Goal: Check status

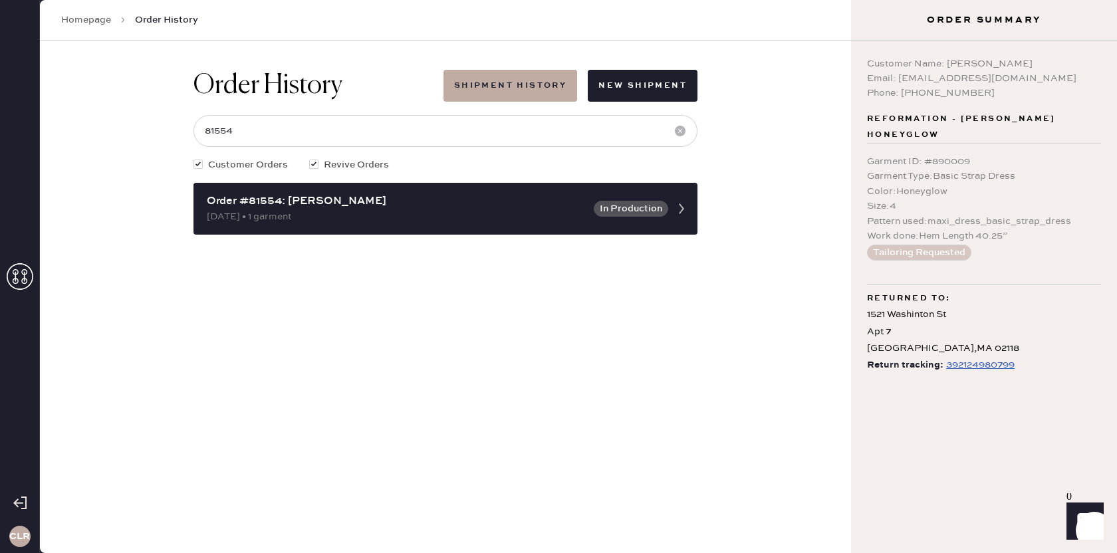
click at [17, 281] on use at bounding box center [20, 276] width 27 height 27
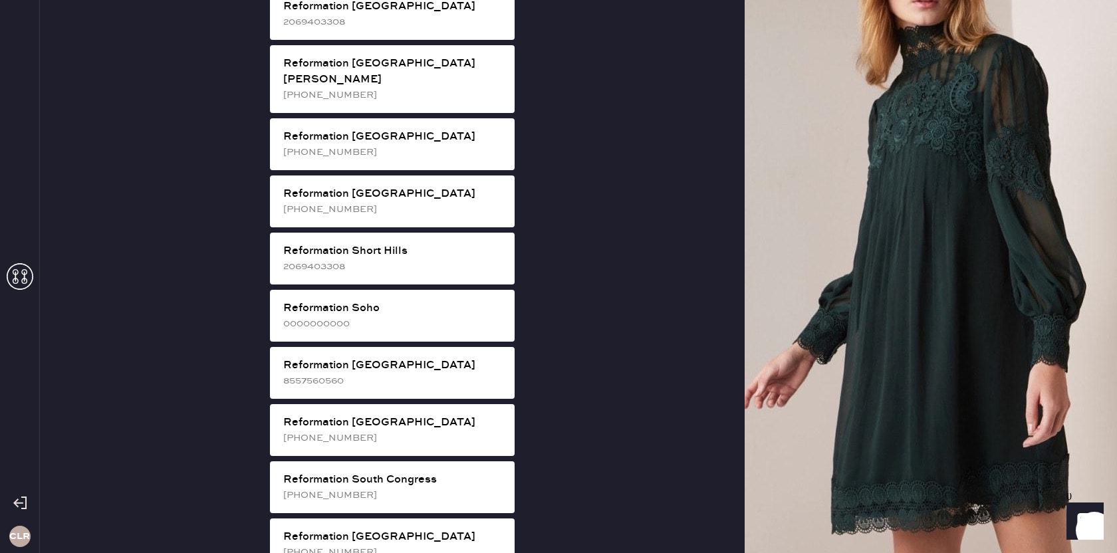
scroll to position [2377, 0]
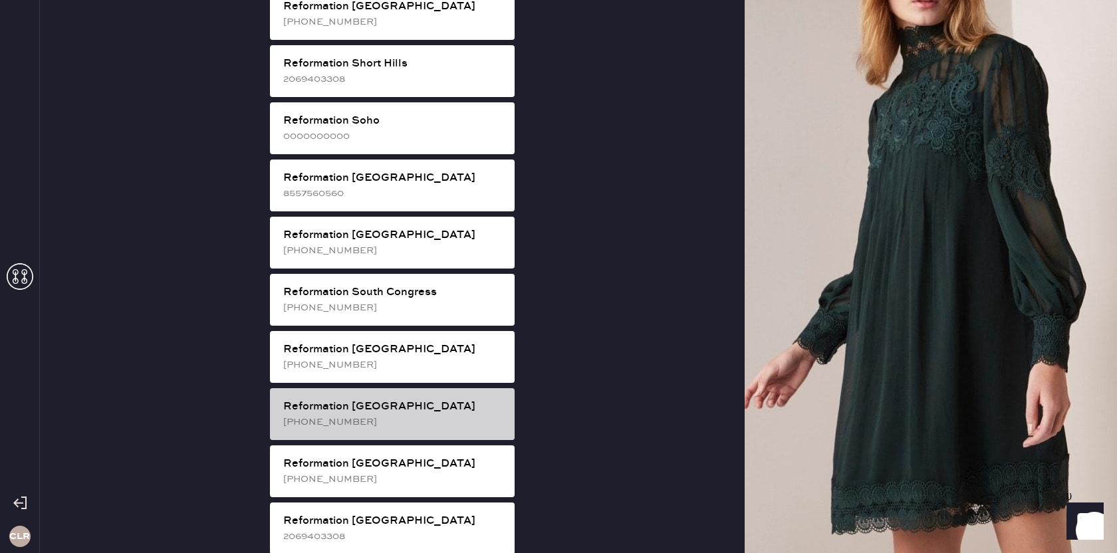
click at [392, 399] on div "Reformation [GEOGRAPHIC_DATA]" at bounding box center [393, 407] width 221 height 16
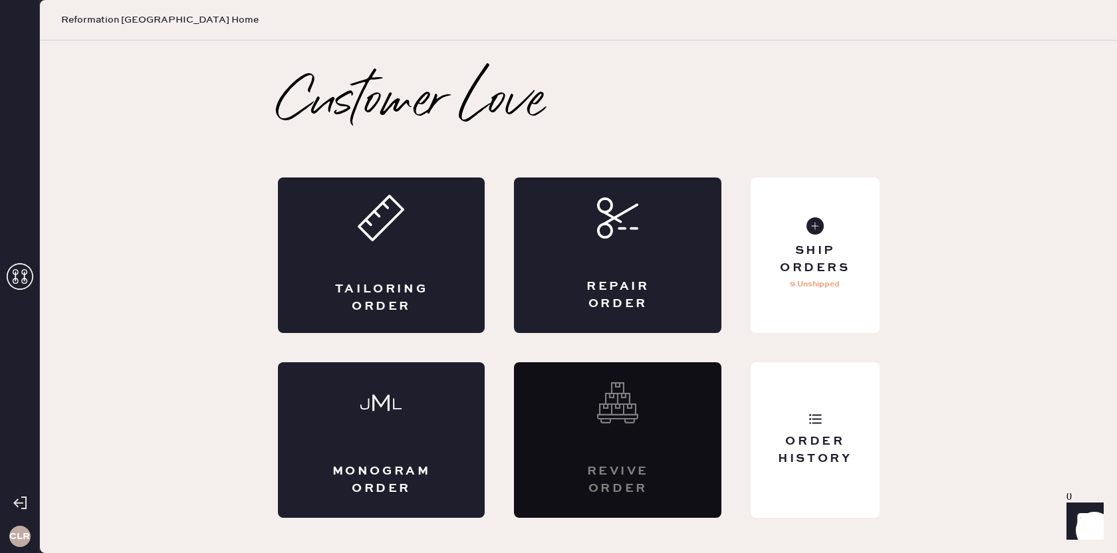
scroll to position [0, 0]
click at [828, 421] on div "Order History" at bounding box center [815, 440] width 128 height 156
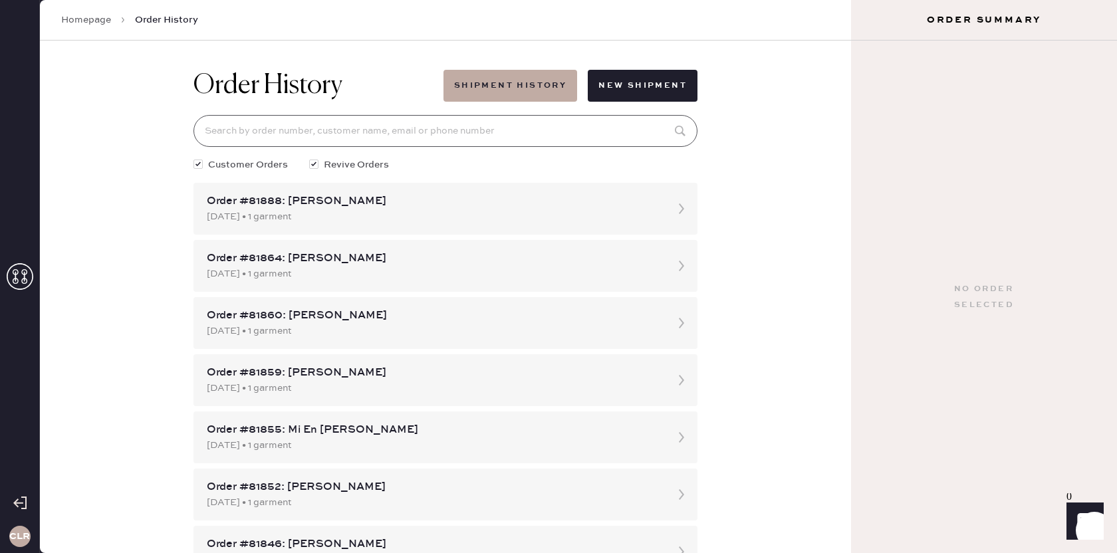
click at [497, 137] on input at bounding box center [446, 131] width 504 height 32
paste input "[EMAIL_ADDRESS][DOMAIN_NAME]"
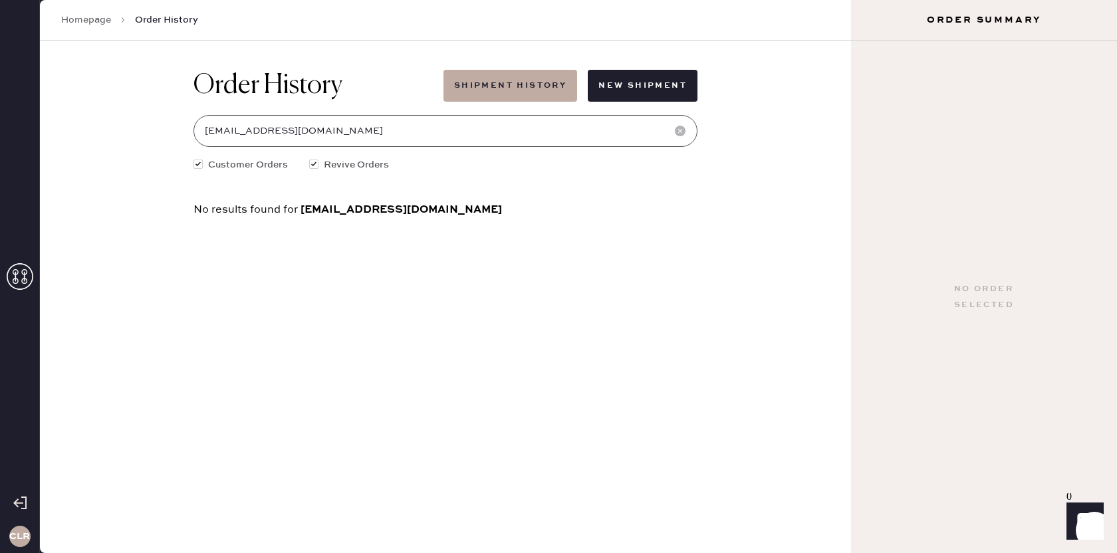
click at [311, 132] on input "[EMAIL_ADDRESS][DOMAIN_NAME]" at bounding box center [446, 131] width 504 height 32
paste input "80811"
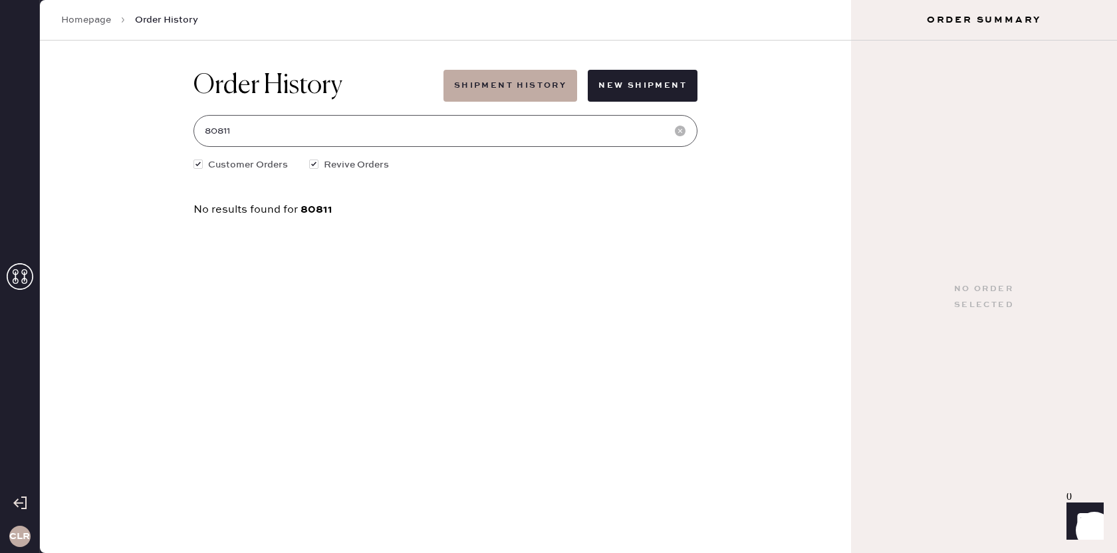
type input "80811"
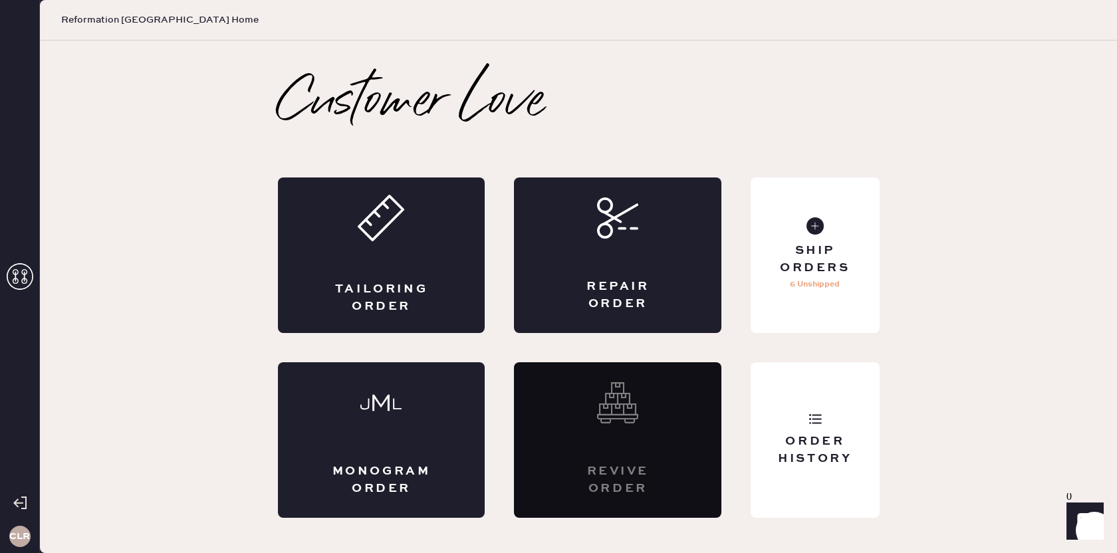
click at [20, 277] on icon at bounding box center [20, 276] width 27 height 27
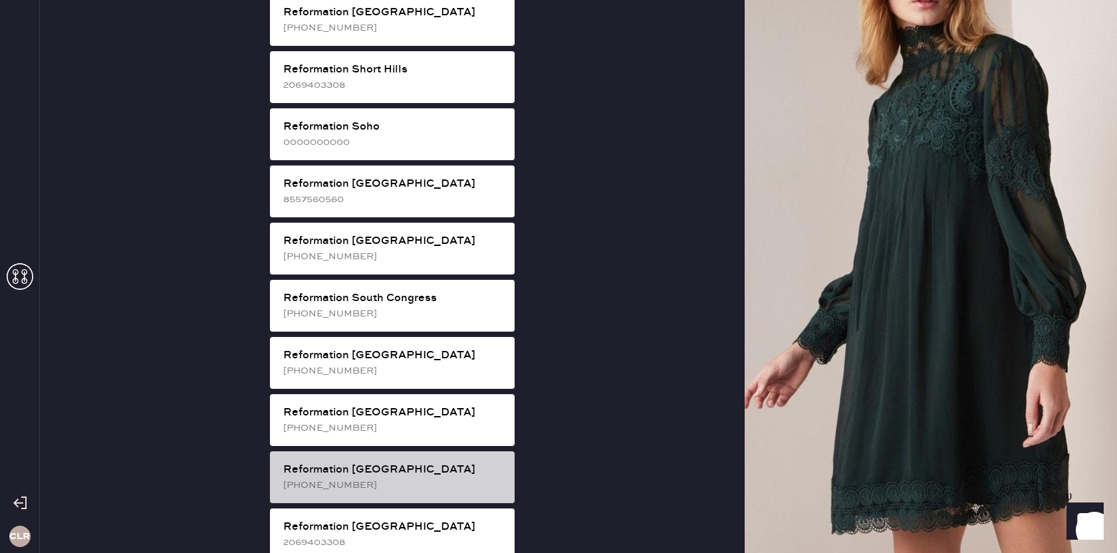
scroll to position [2370, 0]
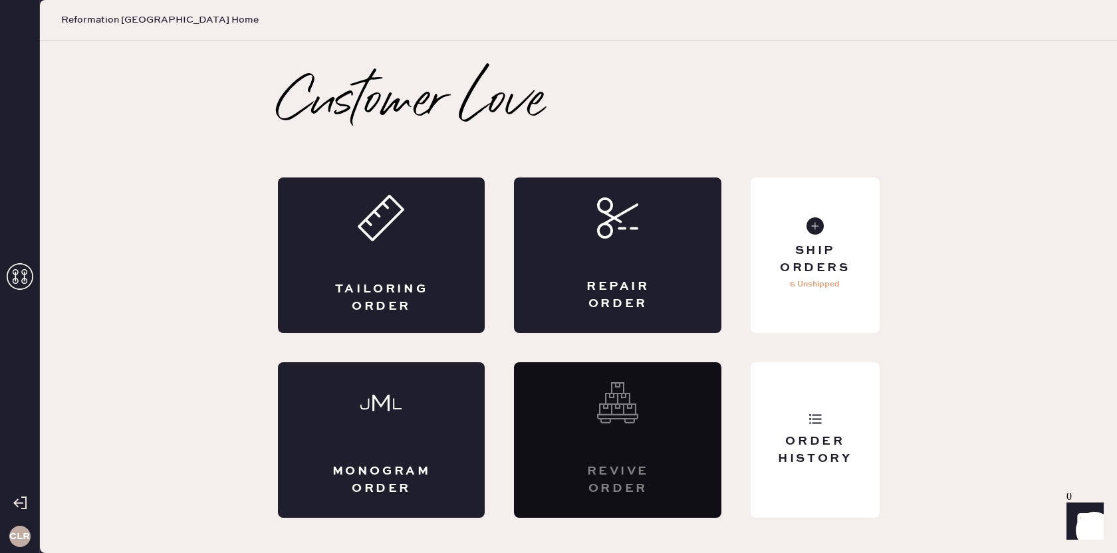
scroll to position [0, 0]
click at [777, 440] on div "Order History" at bounding box center [815, 450] width 107 height 33
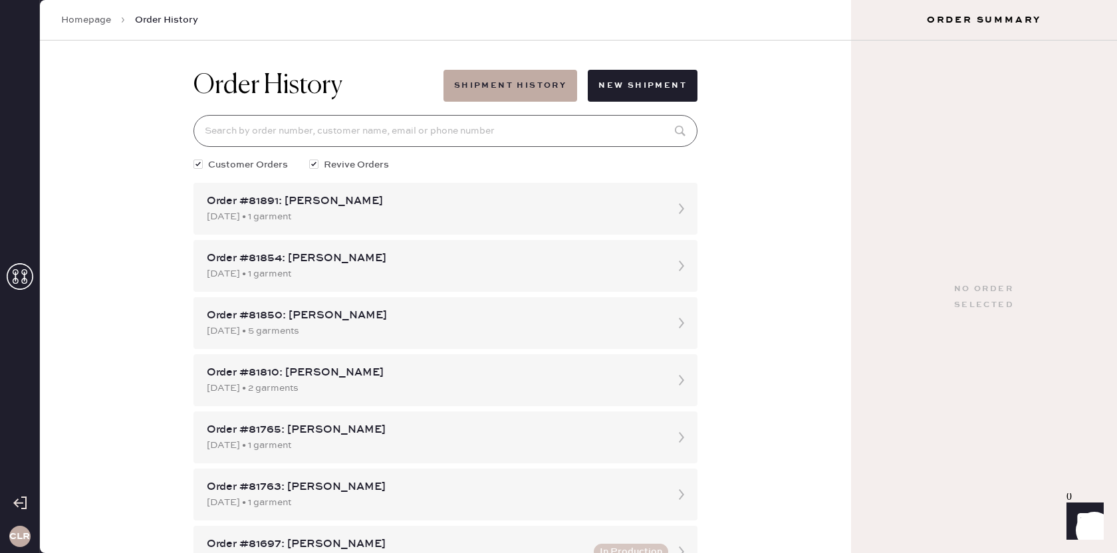
click at [482, 128] on input at bounding box center [446, 131] width 504 height 32
paste input "80811"
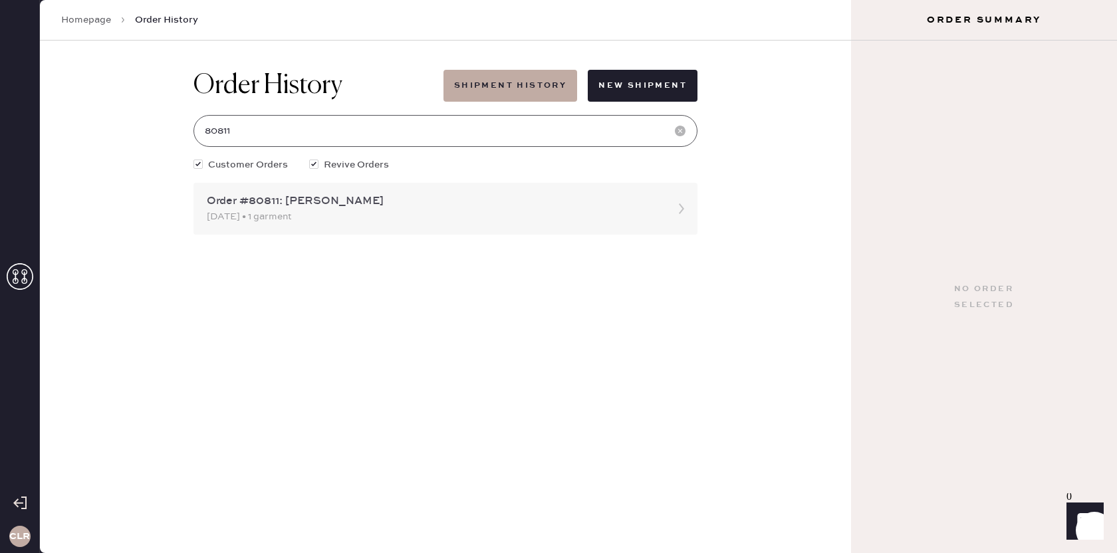
type input "80811"
click at [683, 207] on icon at bounding box center [681, 209] width 27 height 27
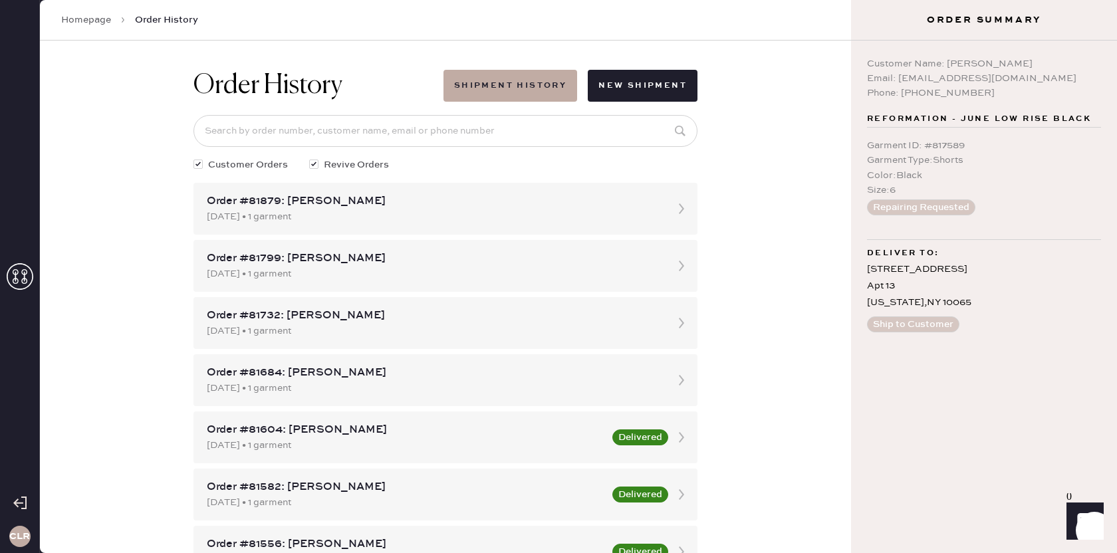
drag, startPoint x: 947, startPoint y: 64, endPoint x: 1030, endPoint y: 65, distance: 83.1
click at [1030, 65] on div "Customer Name: [PERSON_NAME]" at bounding box center [984, 64] width 234 height 15
copy div "[PERSON_NAME]"
